Goal: Find specific page/section: Find specific page/section

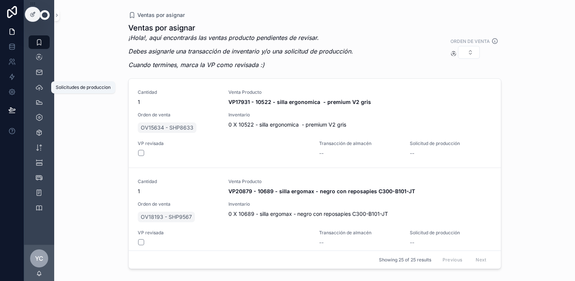
click at [36, 88] on icon "scrollable content" at bounding box center [39, 88] width 8 height 8
